Goal: Transaction & Acquisition: Purchase product/service

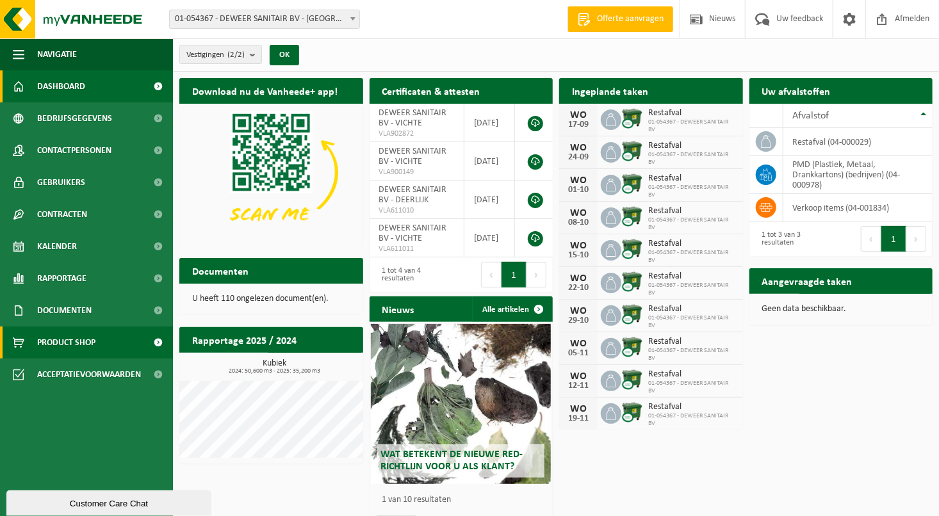
click at [60, 339] on span "Product Shop" at bounding box center [66, 343] width 58 height 32
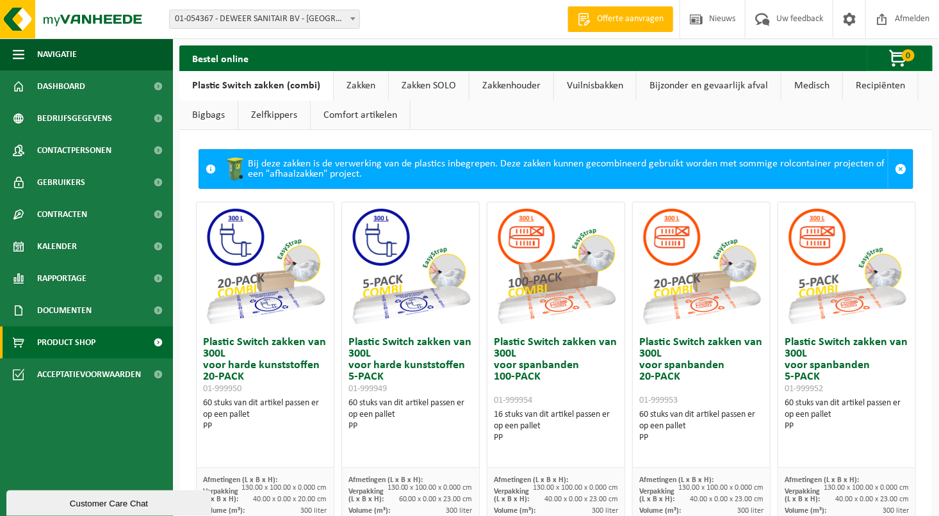
click at [571, 78] on link "Vuilnisbakken" at bounding box center [595, 85] width 82 height 29
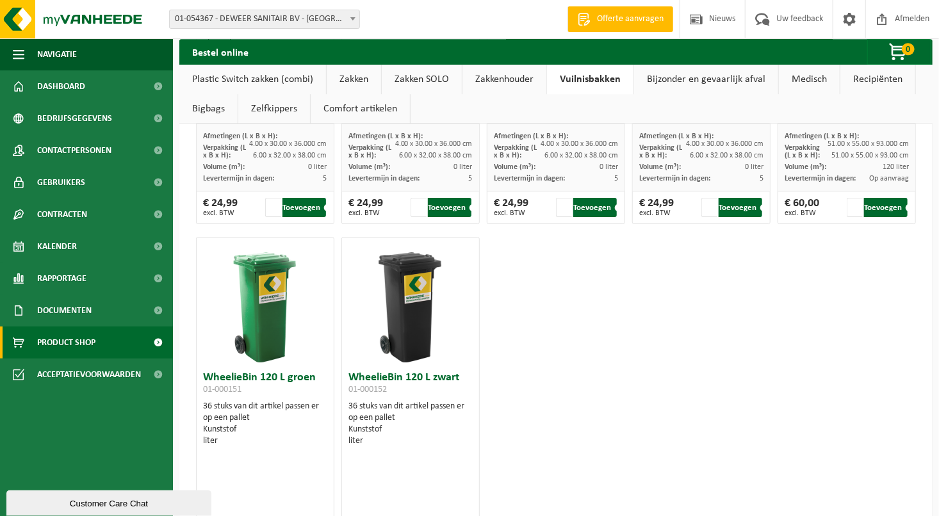
scroll to position [1923, 0]
click at [377, 378] on h3 "WheelieBin 120 L zwart 01-000152" at bounding box center [410, 386] width 124 height 26
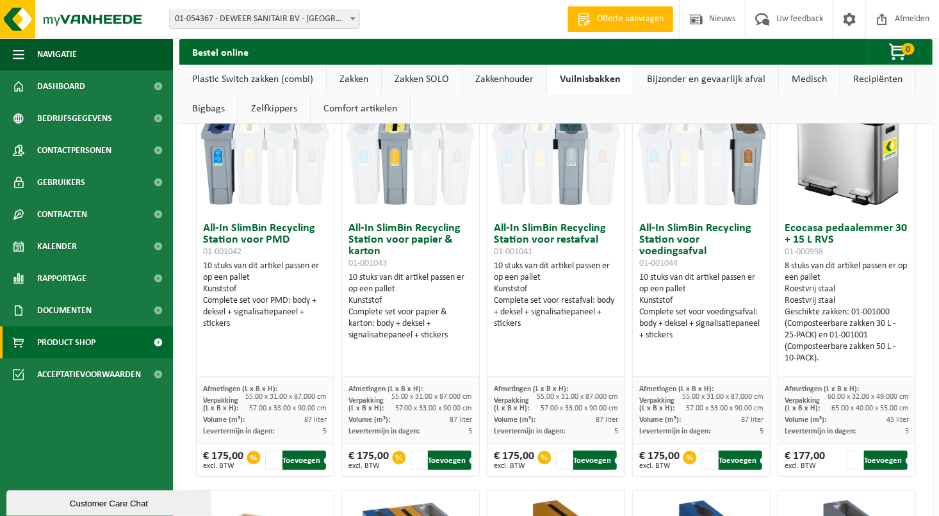
scroll to position [0, 0]
